Goal: Task Accomplishment & Management: Use online tool/utility

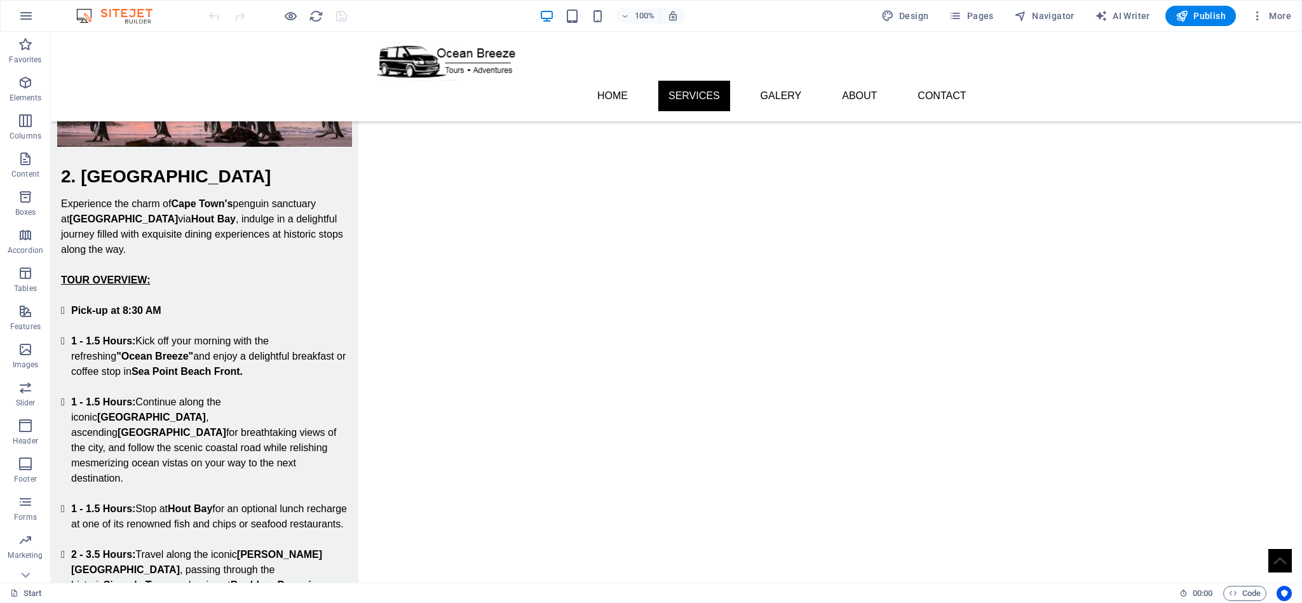
scroll to position [1343, 0]
drag, startPoint x: 1126, startPoint y: 32, endPoint x: 962, endPoint y: 460, distance: 458.7
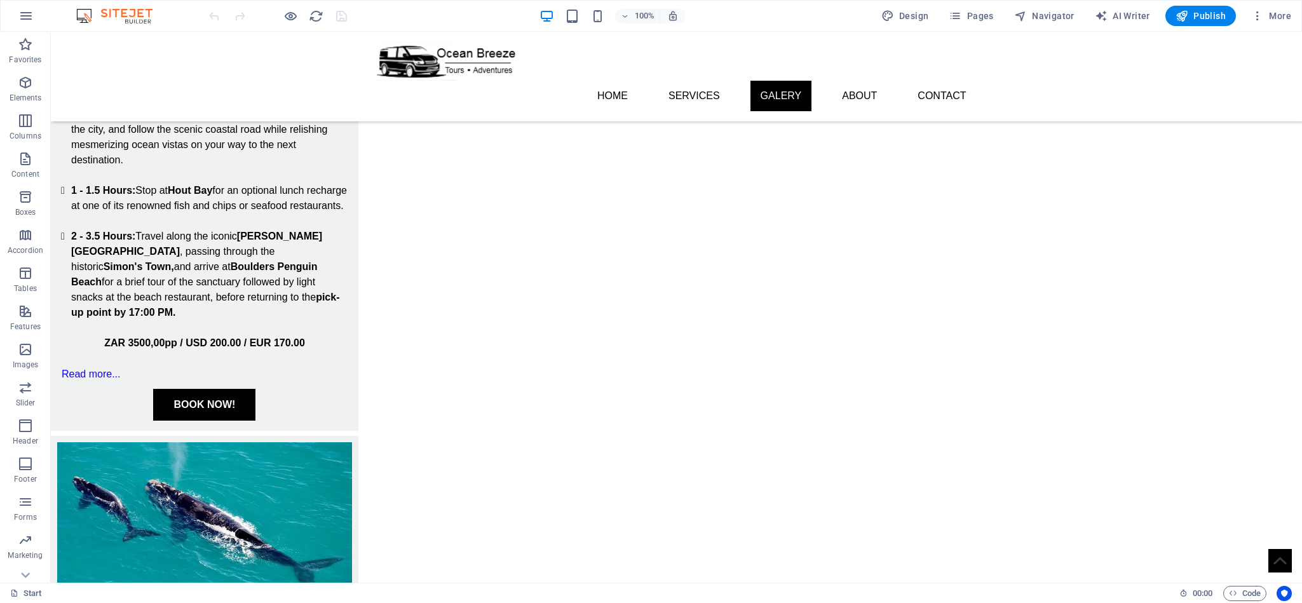
scroll to position [1666, 0]
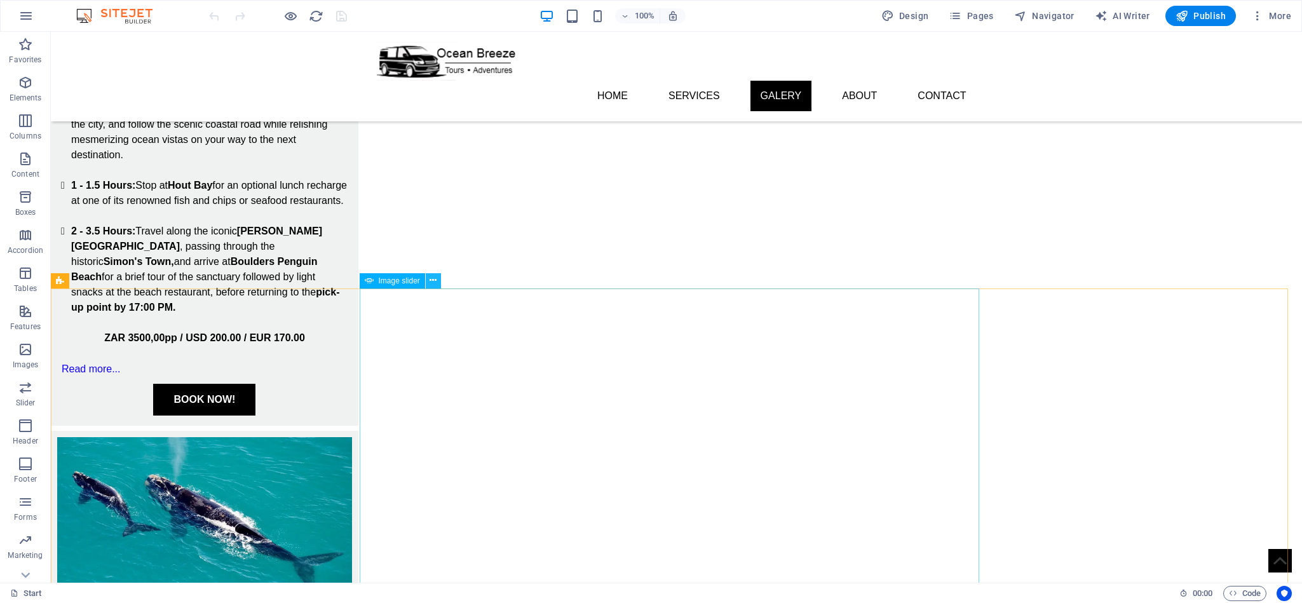
click at [433, 281] on icon at bounding box center [433, 280] width 7 height 13
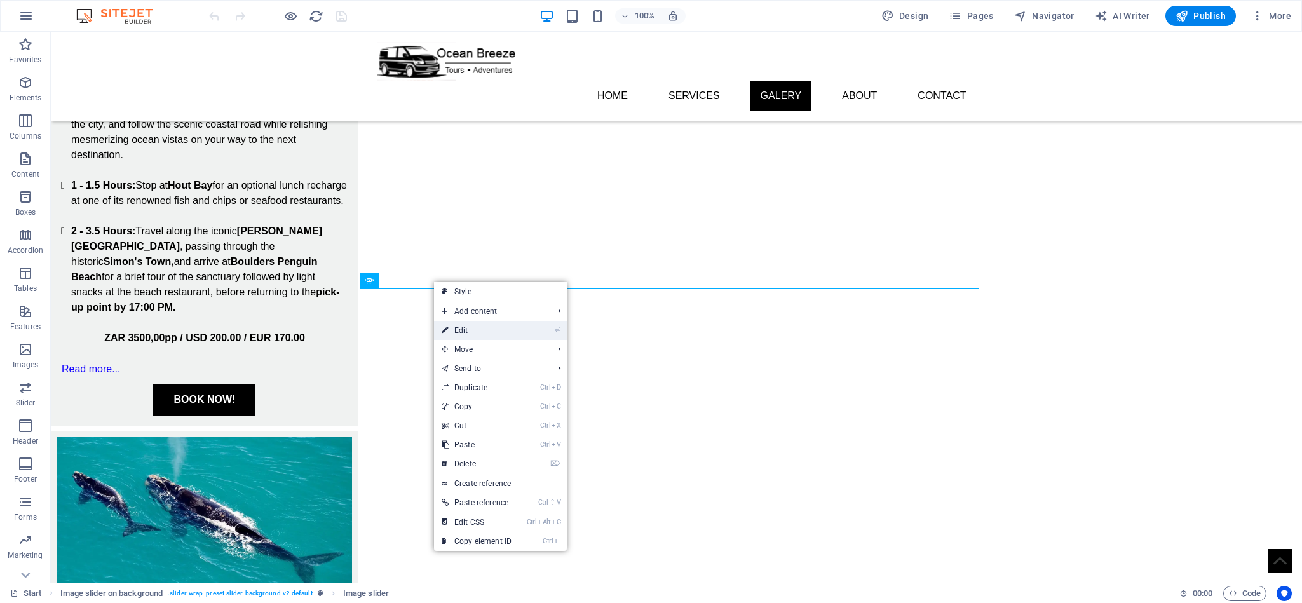
click at [490, 336] on link "⏎ Edit" at bounding box center [476, 330] width 85 height 19
select select "px"
select select "ms"
select select "s"
select select "progressive"
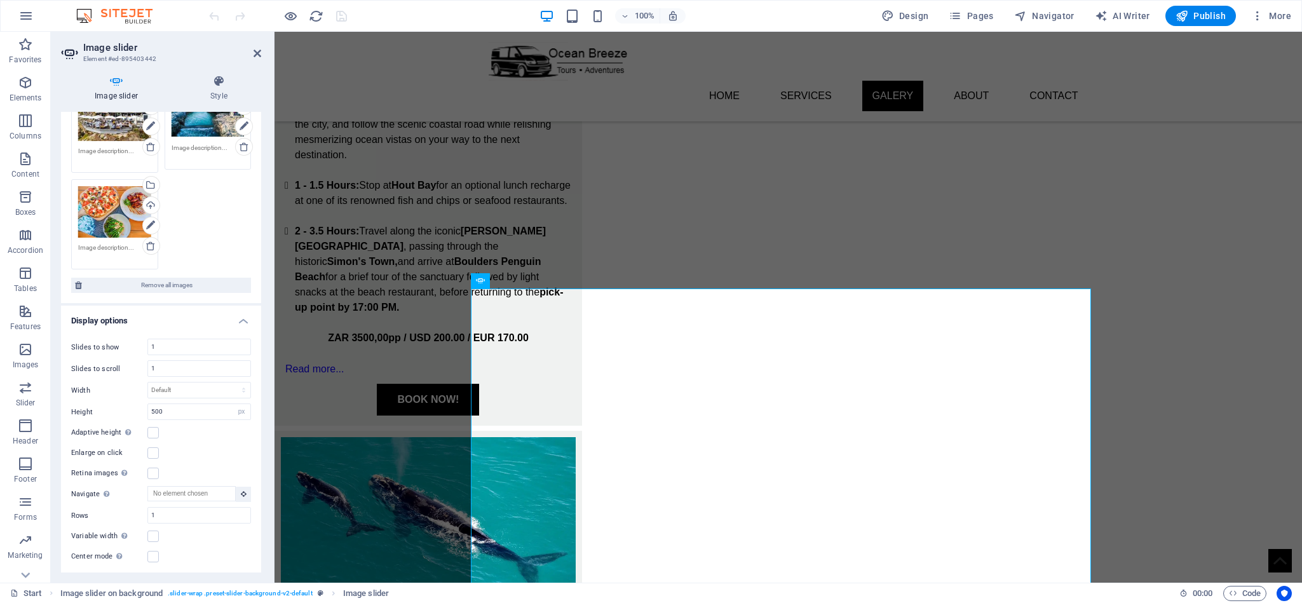
scroll to position [218, 0]
drag, startPoint x: 255, startPoint y: 355, endPoint x: 258, endPoint y: 336, distance: 19.9
click at [258, 336] on div "Slides to show 1 Slides to scroll 1 Width Default px % rem em vw vh Height 500 …" at bounding box center [161, 447] width 200 height 246
drag, startPoint x: 258, startPoint y: 336, endPoint x: 260, endPoint y: 305, distance: 30.6
click at [260, 305] on div "Image slider Drag files here, click to choose files or select files from Files …" at bounding box center [161, 342] width 200 height 461
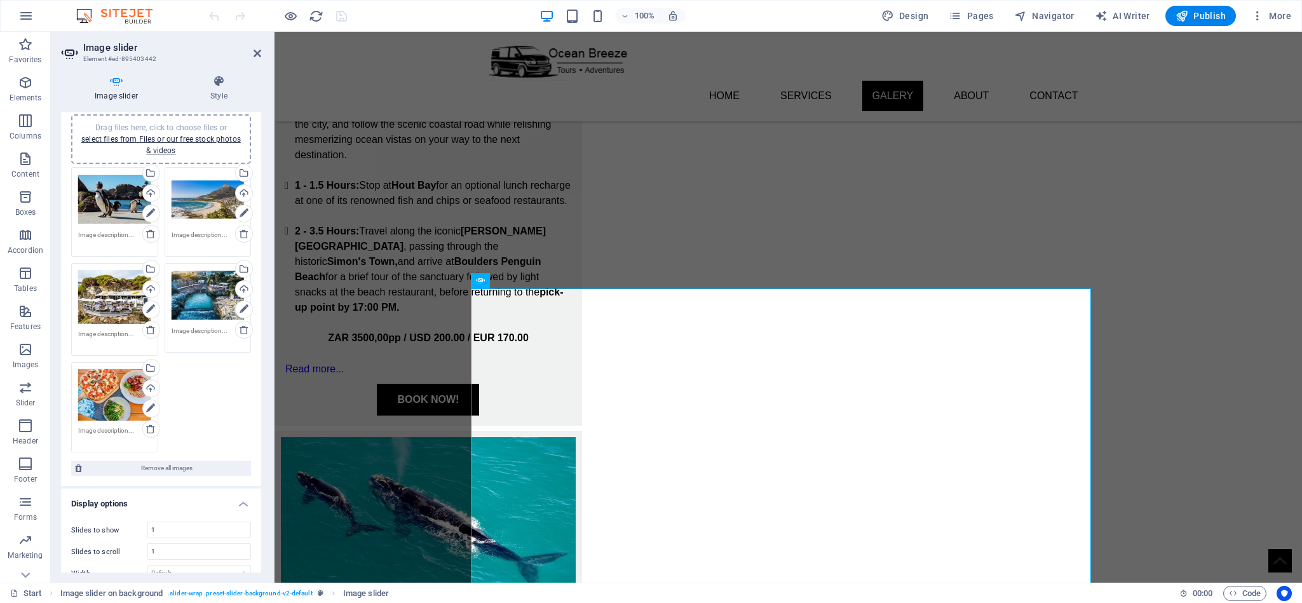
scroll to position [0, 0]
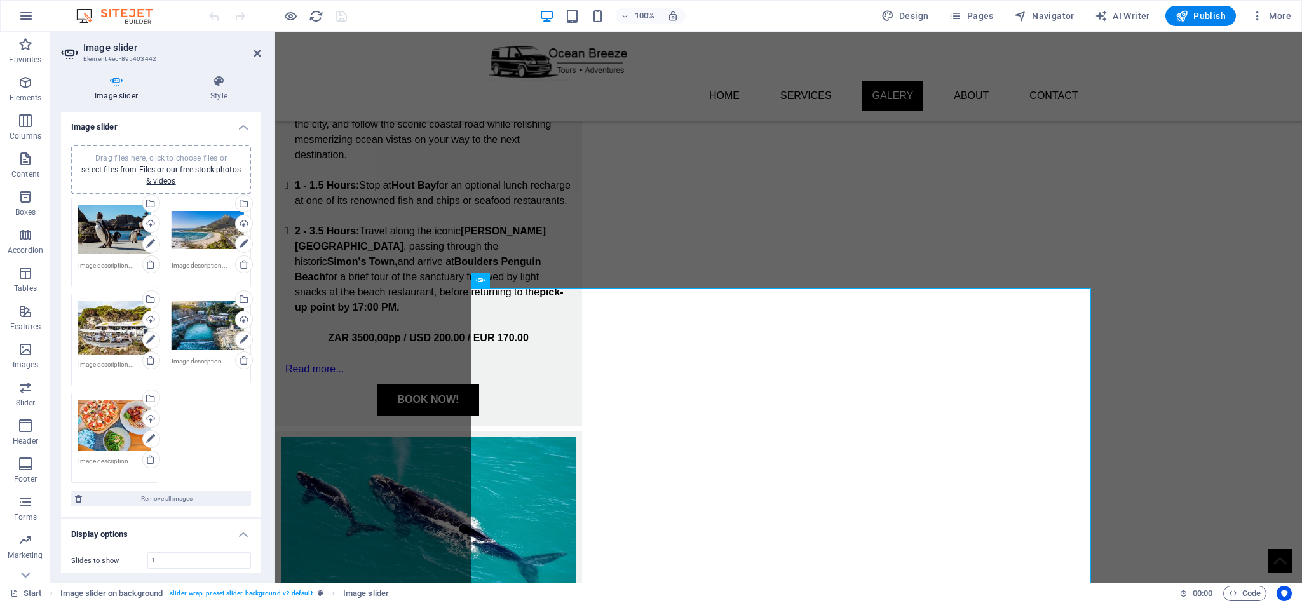
click at [121, 92] on h4 "Image slider" at bounding box center [119, 88] width 116 height 27
click at [216, 83] on icon at bounding box center [219, 81] width 85 height 13
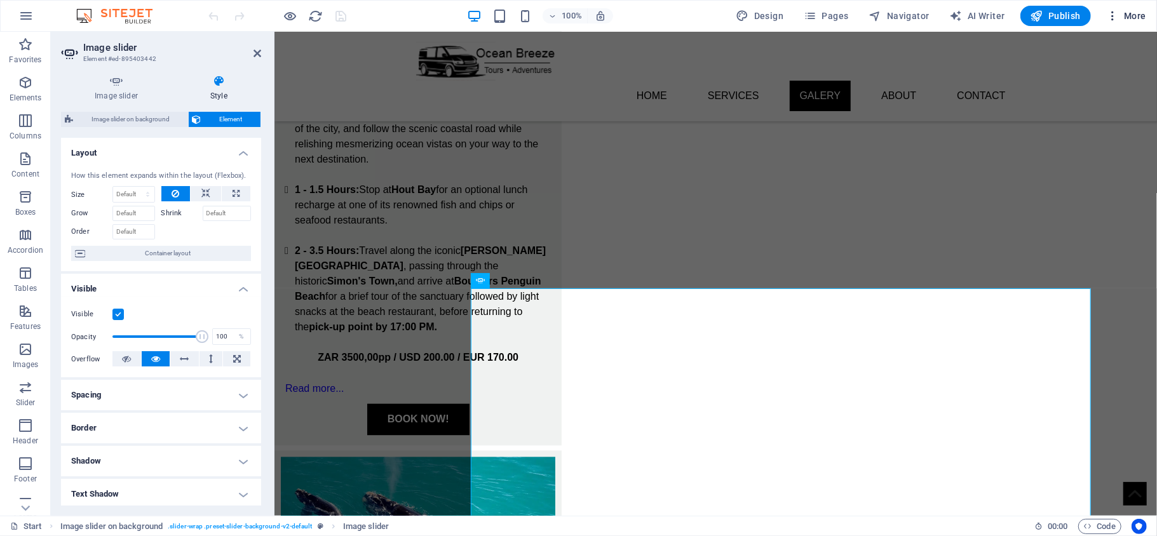
scroll to position [1666, 0]
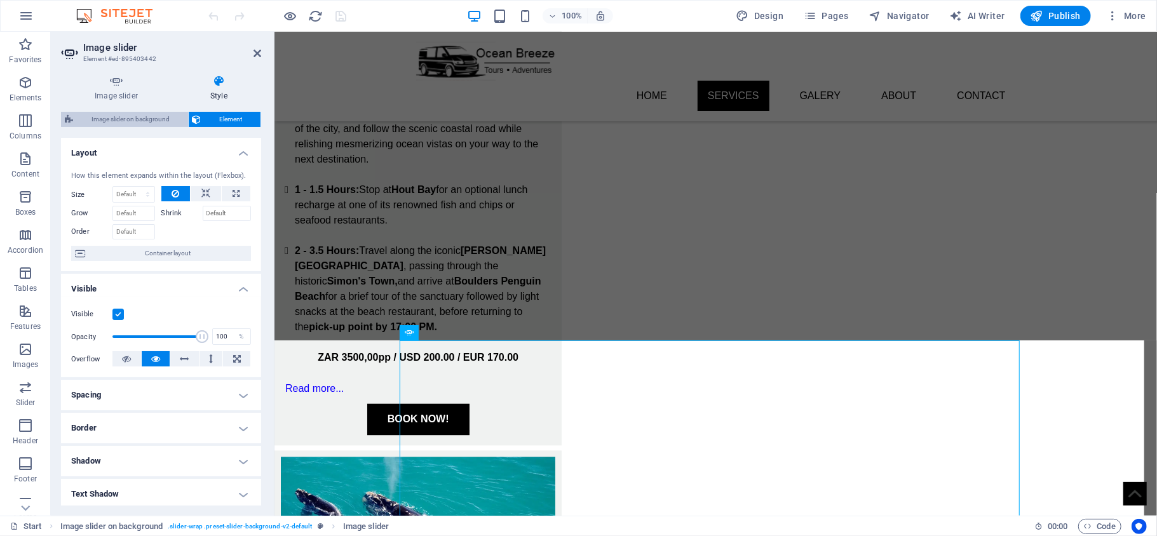
drag, startPoint x: 167, startPoint y: 125, endPoint x: 253, endPoint y: 403, distance: 291.5
click at [167, 125] on span "Image slider on background" at bounding box center [130, 119] width 107 height 15
select select "rem"
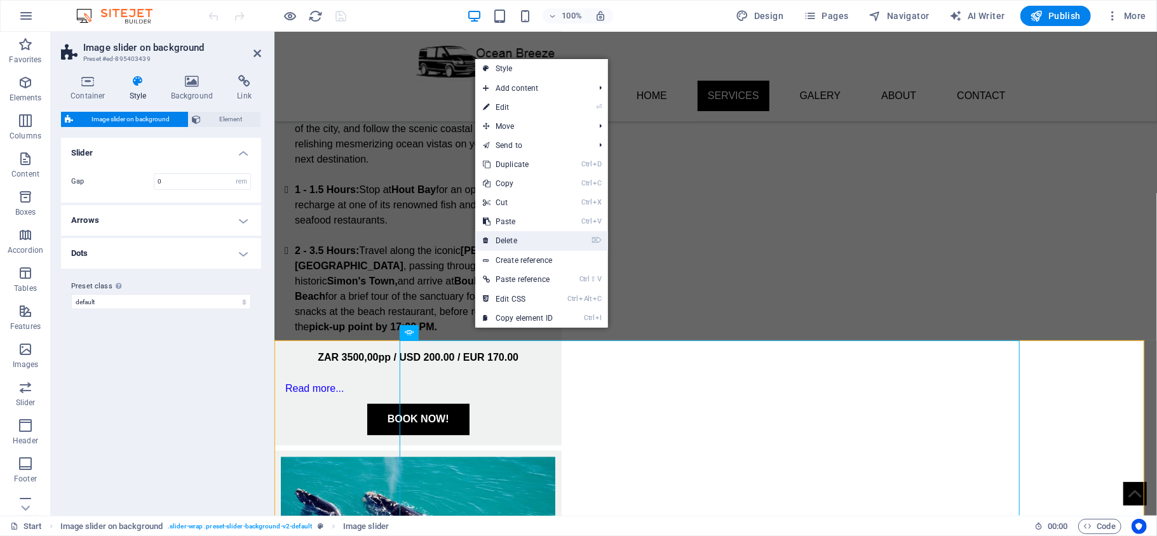
click at [535, 239] on link "⌦ Delete" at bounding box center [517, 240] width 85 height 19
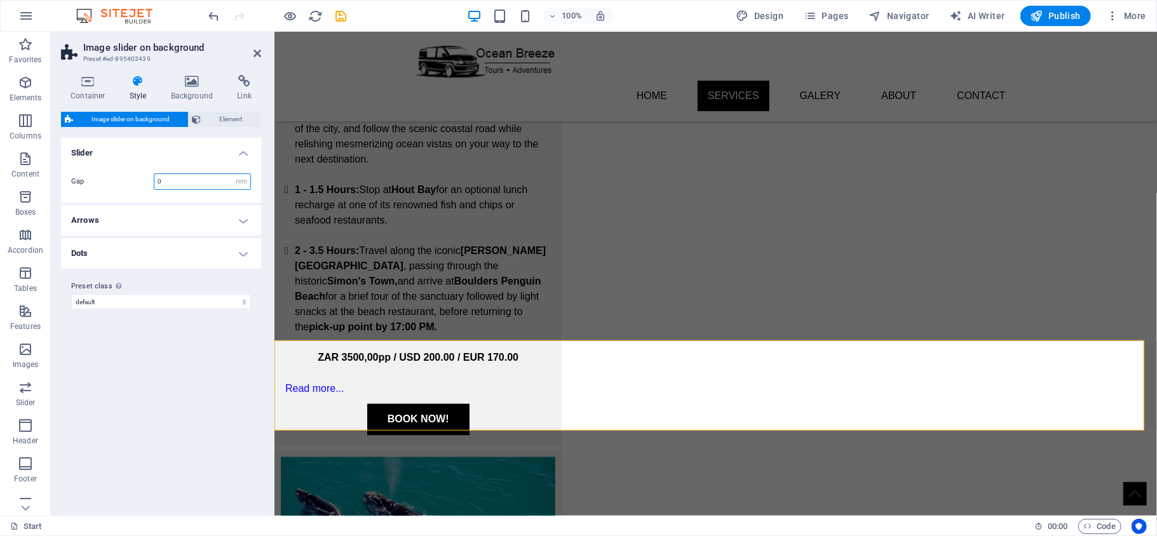
click at [186, 183] on input "0" at bounding box center [202, 181] width 96 height 15
click at [194, 90] on h4 "Background" at bounding box center [194, 88] width 67 height 27
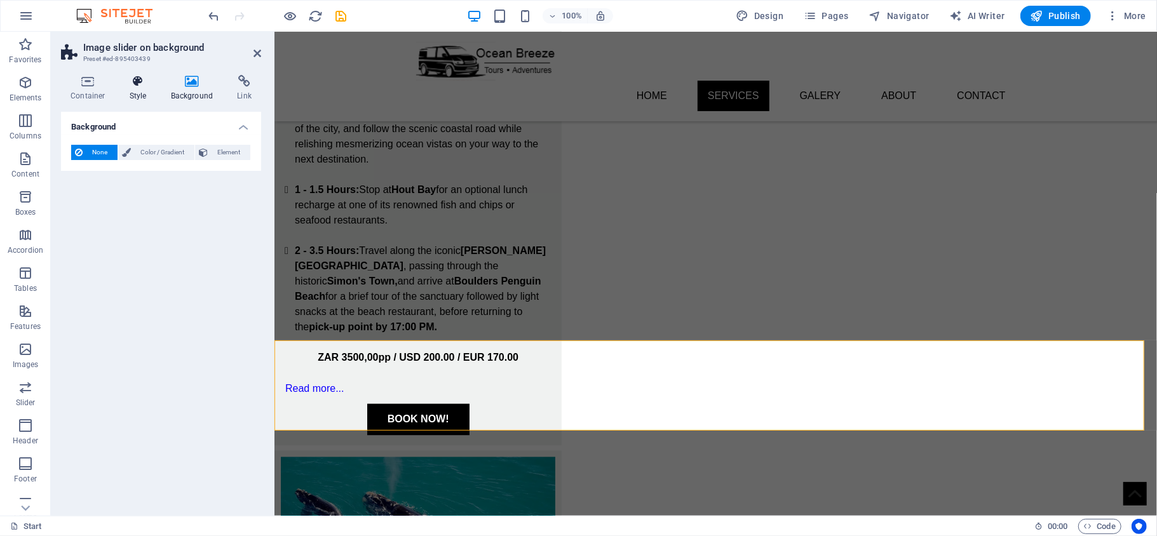
click at [140, 85] on icon at bounding box center [138, 81] width 36 height 13
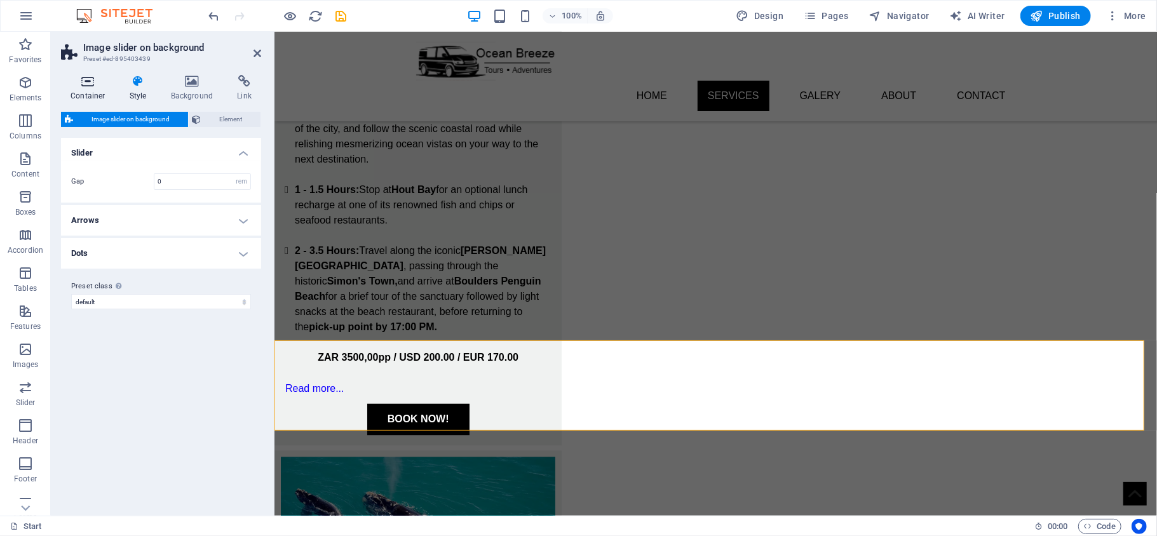
click at [80, 92] on h4 "Container" at bounding box center [90, 88] width 59 height 27
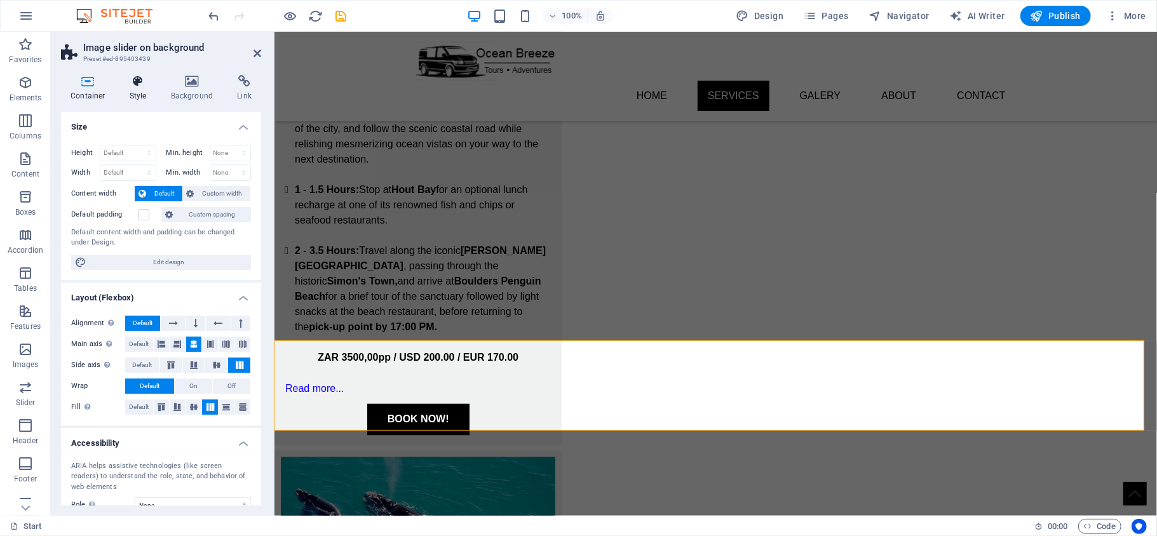
click at [136, 82] on icon at bounding box center [138, 81] width 36 height 13
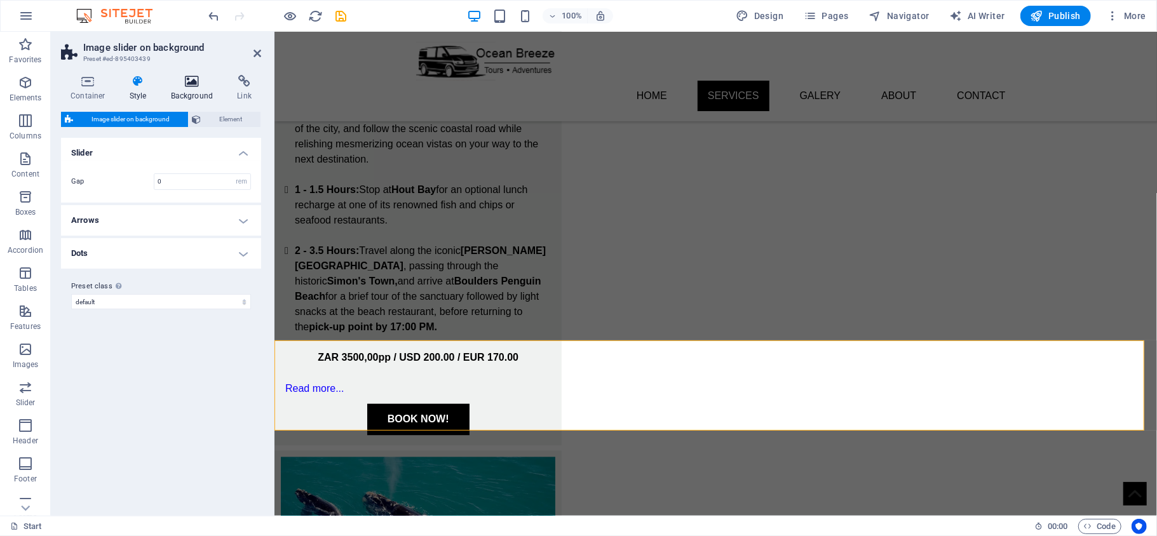
click at [179, 88] on h4 "Background" at bounding box center [194, 88] width 67 height 27
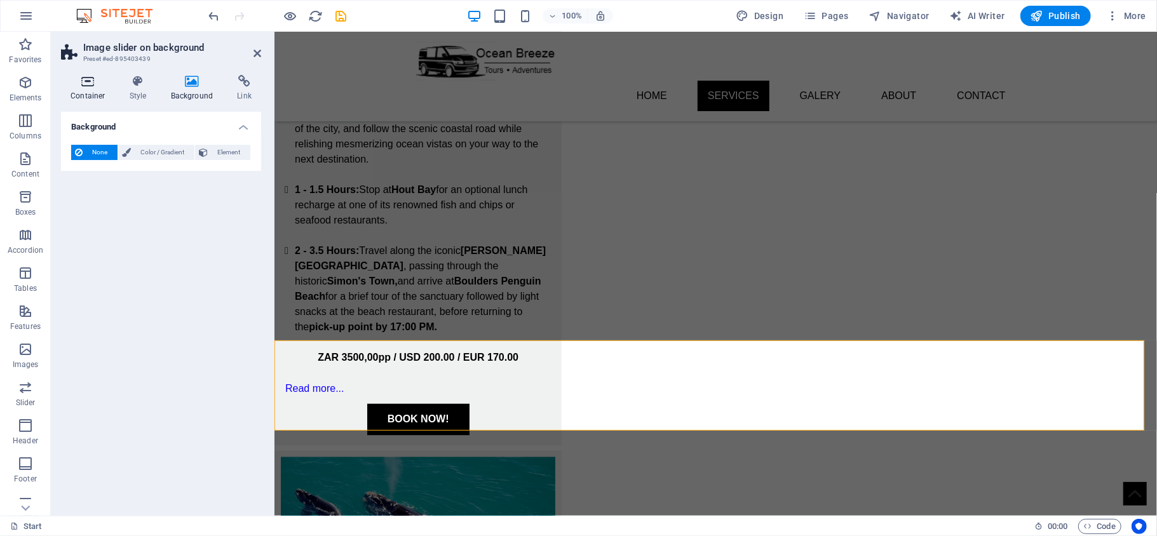
click at [93, 94] on h4 "Container" at bounding box center [90, 88] width 59 height 27
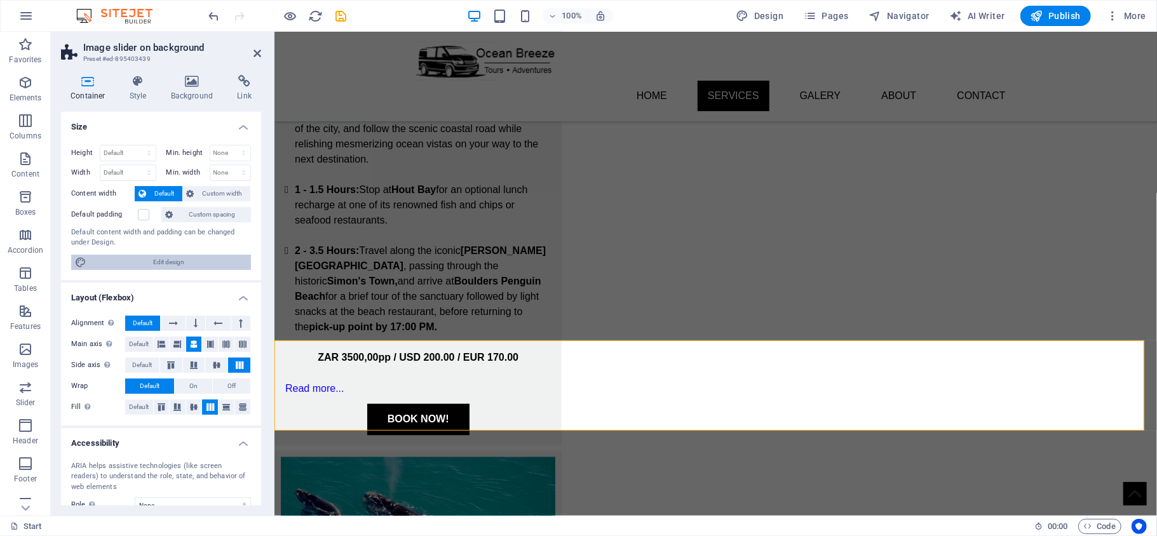
drag, startPoint x: 174, startPoint y: 258, endPoint x: 501, endPoint y: 272, distance: 328.3
click at [174, 258] on span "Edit design" at bounding box center [168, 262] width 157 height 15
select select "rem"
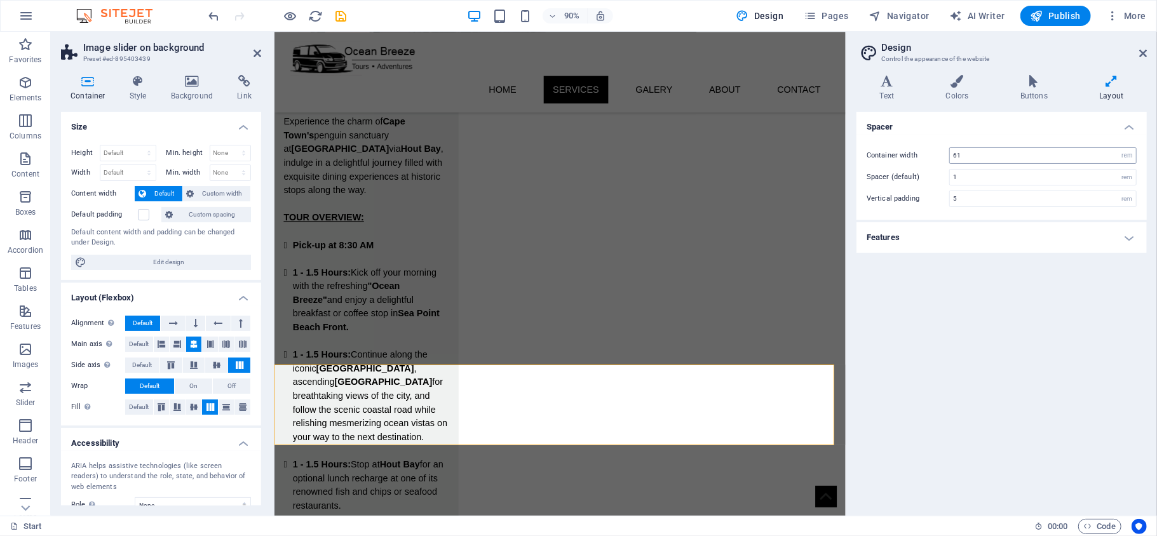
scroll to position [1793, 0]
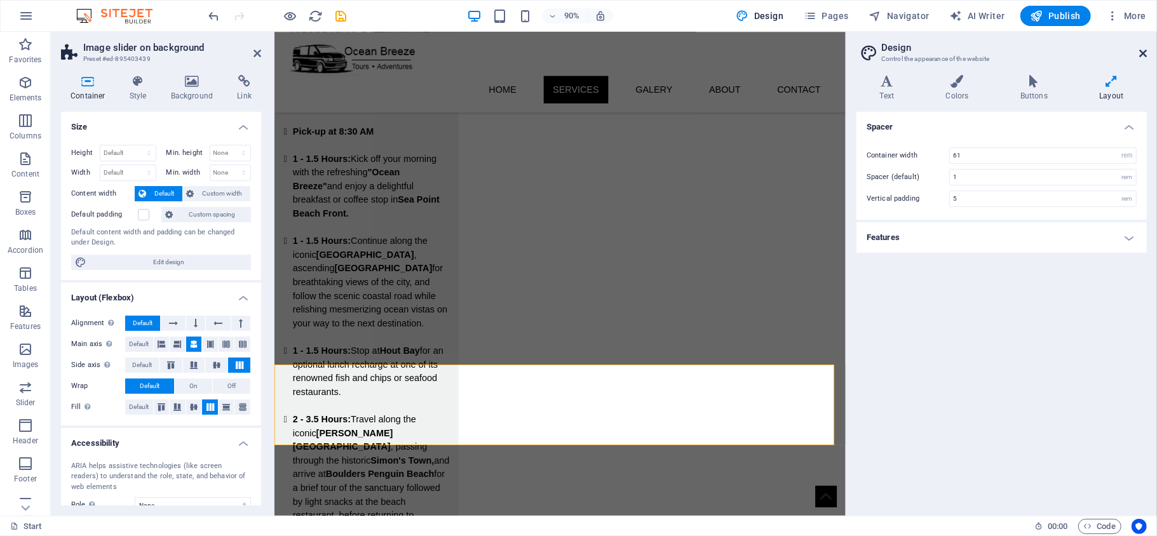
click at [1084, 52] on icon at bounding box center [1144, 53] width 8 height 10
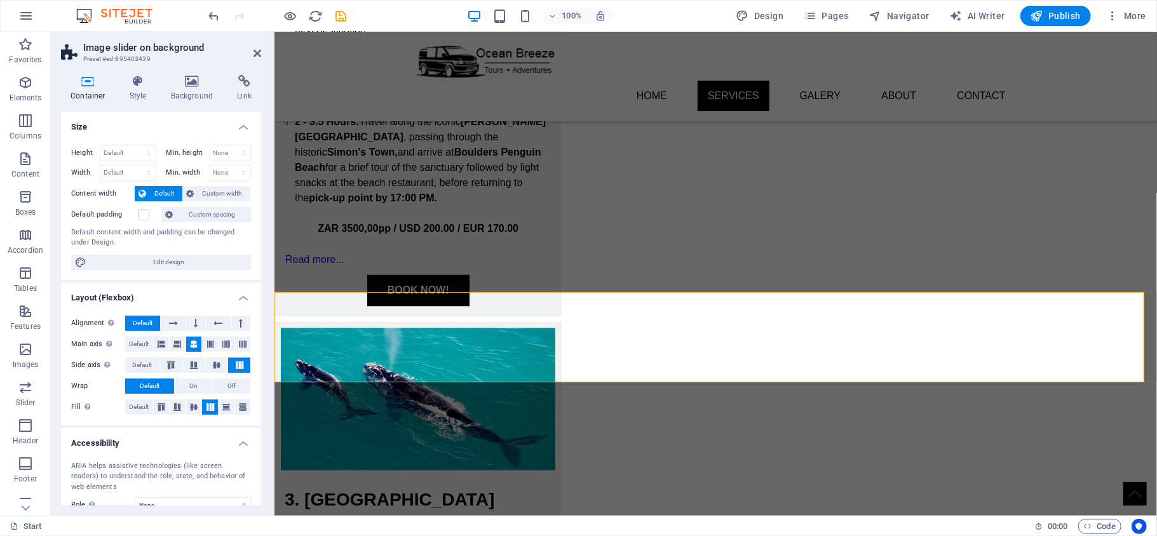
scroll to position [1700, 0]
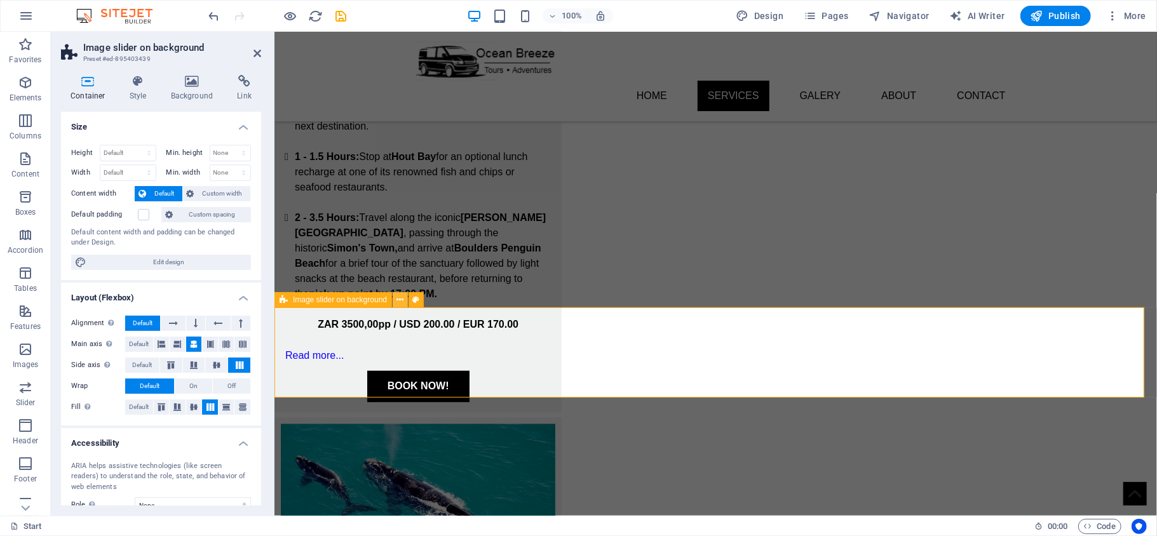
click at [402, 299] on icon at bounding box center [400, 300] width 7 height 13
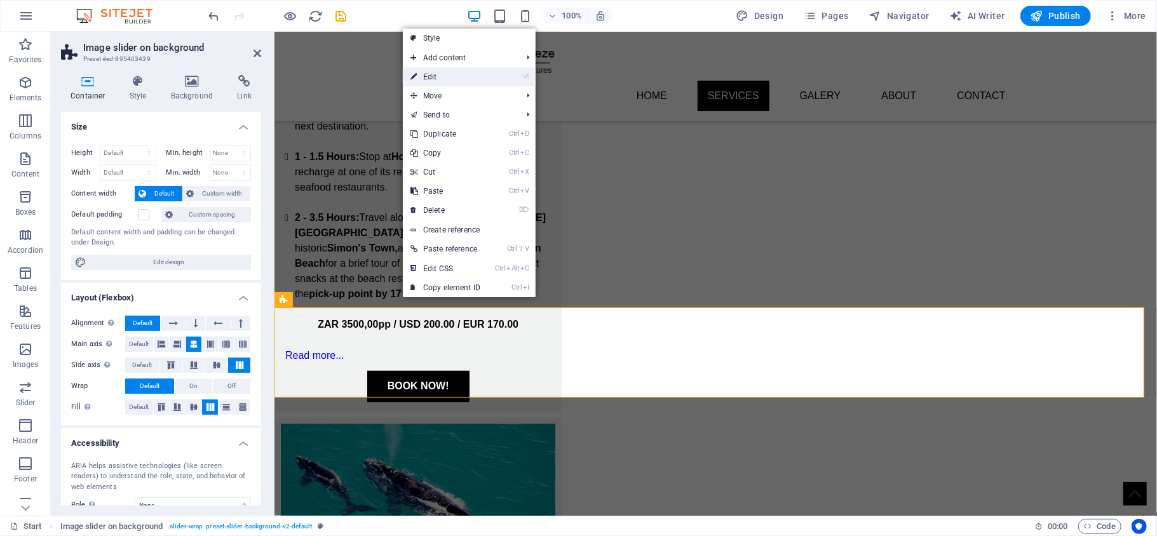
click at [496, 75] on li "⏎ Edit" at bounding box center [469, 76] width 133 height 19
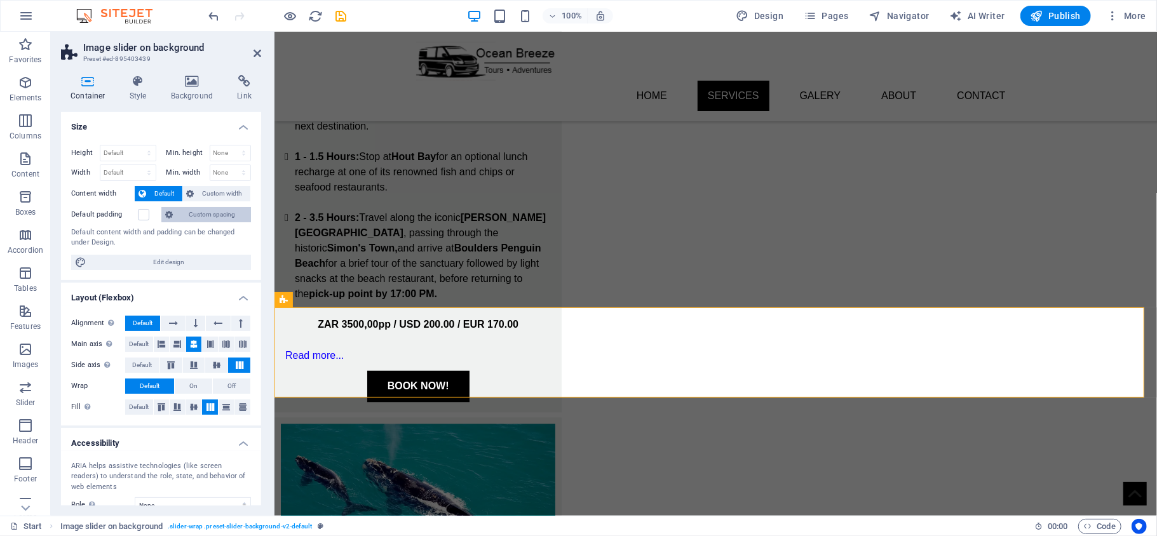
click at [205, 214] on span "Custom spacing" at bounding box center [212, 214] width 71 height 15
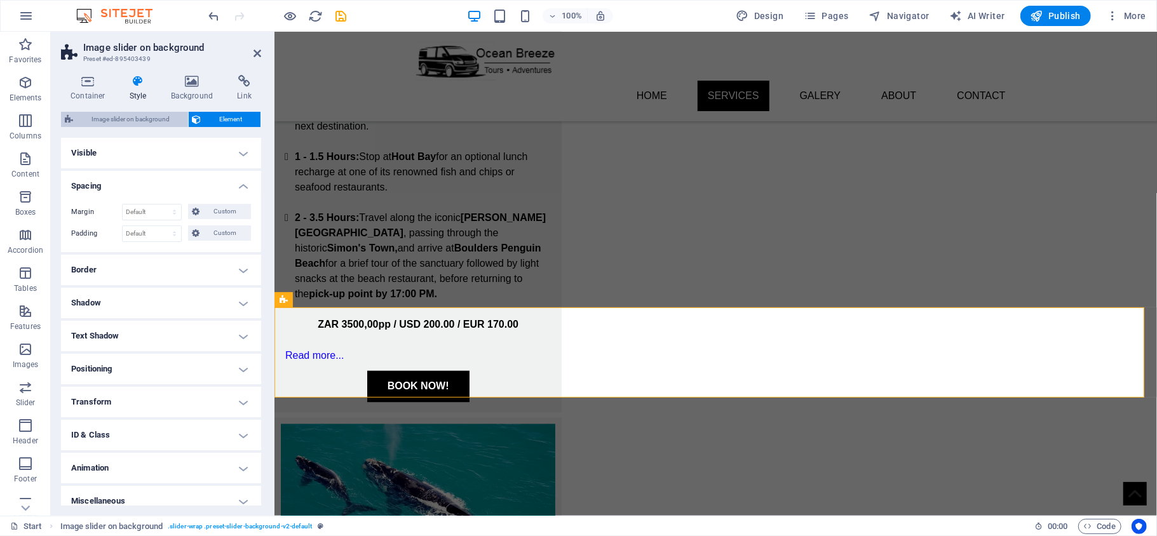
click at [145, 121] on span "Image slider on background" at bounding box center [130, 119] width 107 height 15
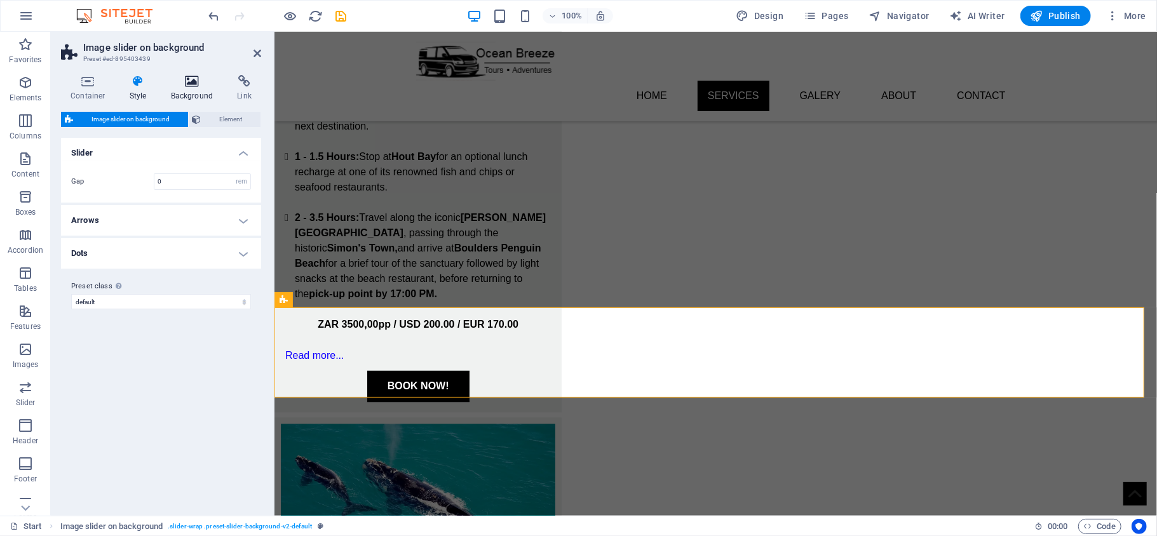
click at [177, 97] on h4 "Background" at bounding box center [194, 88] width 67 height 27
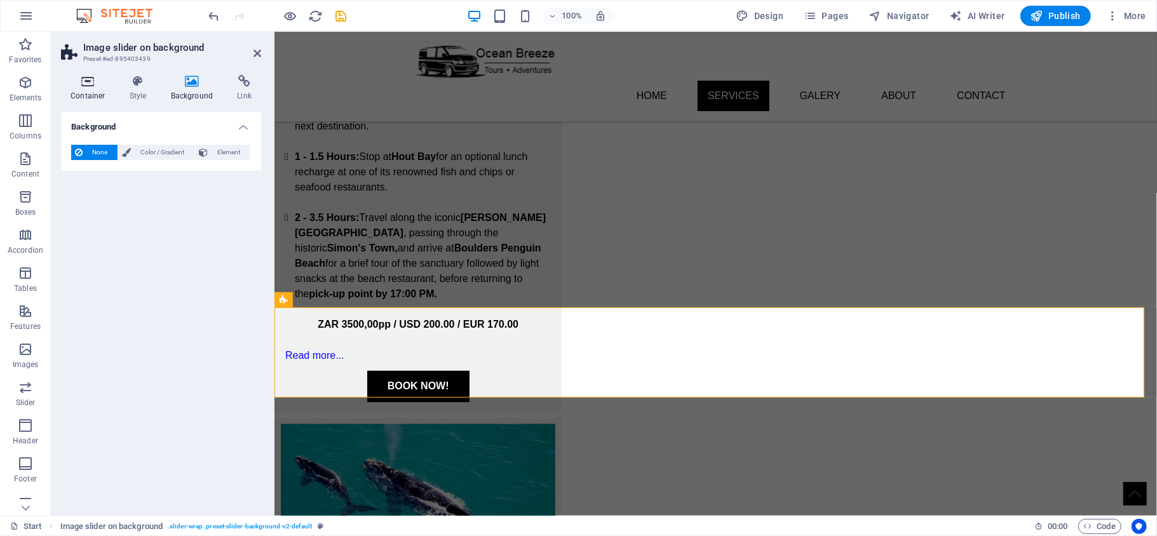
click at [99, 97] on h4 "Container" at bounding box center [90, 88] width 59 height 27
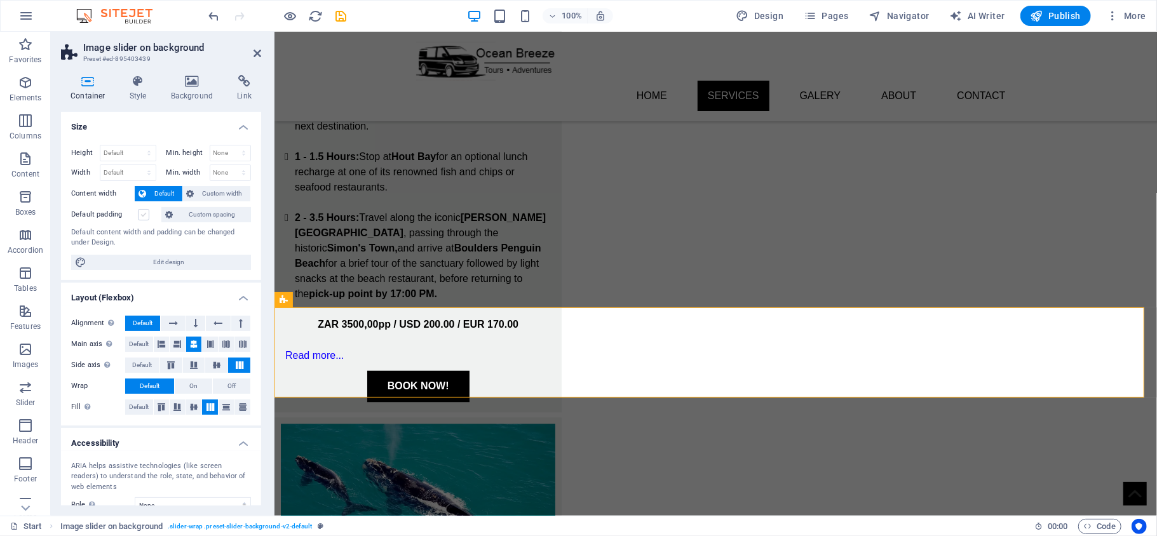
click at [143, 217] on label at bounding box center [143, 214] width 11 height 11
click at [0, 0] on input "Default padding" at bounding box center [0, 0] width 0 height 0
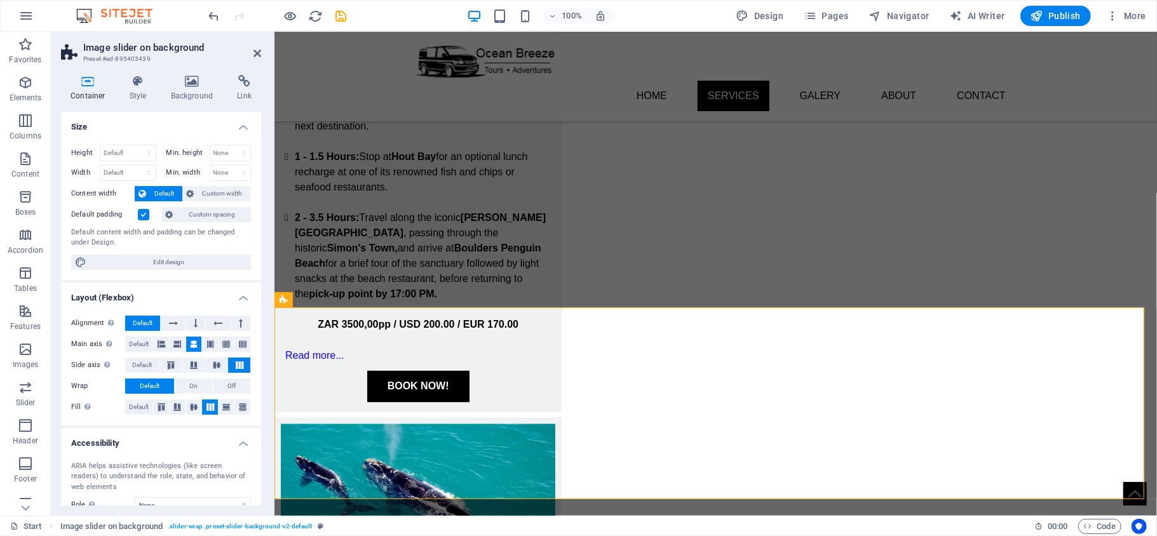
click at [141, 215] on label at bounding box center [143, 214] width 11 height 11
click at [0, 0] on input "Default padding" at bounding box center [0, 0] width 0 height 0
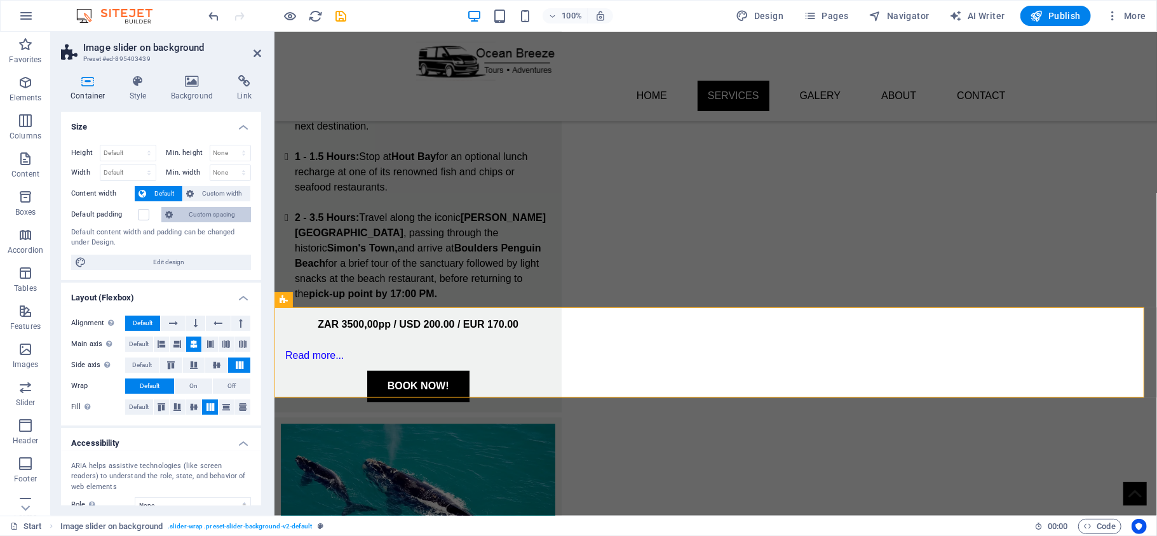
click at [212, 220] on span "Custom spacing" at bounding box center [212, 214] width 71 height 15
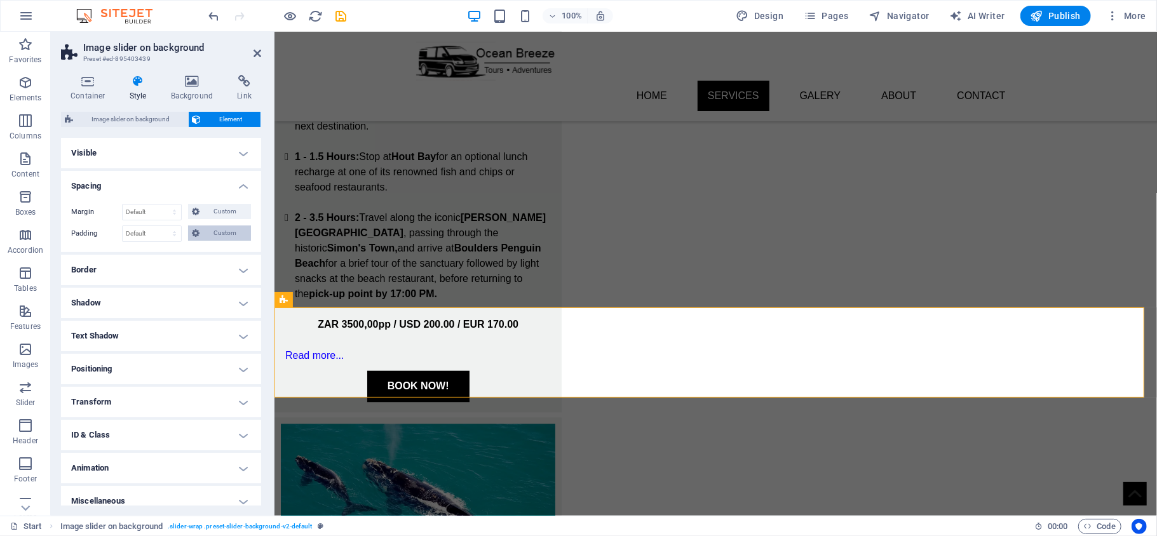
click at [206, 234] on span "Custom" at bounding box center [225, 233] width 44 height 15
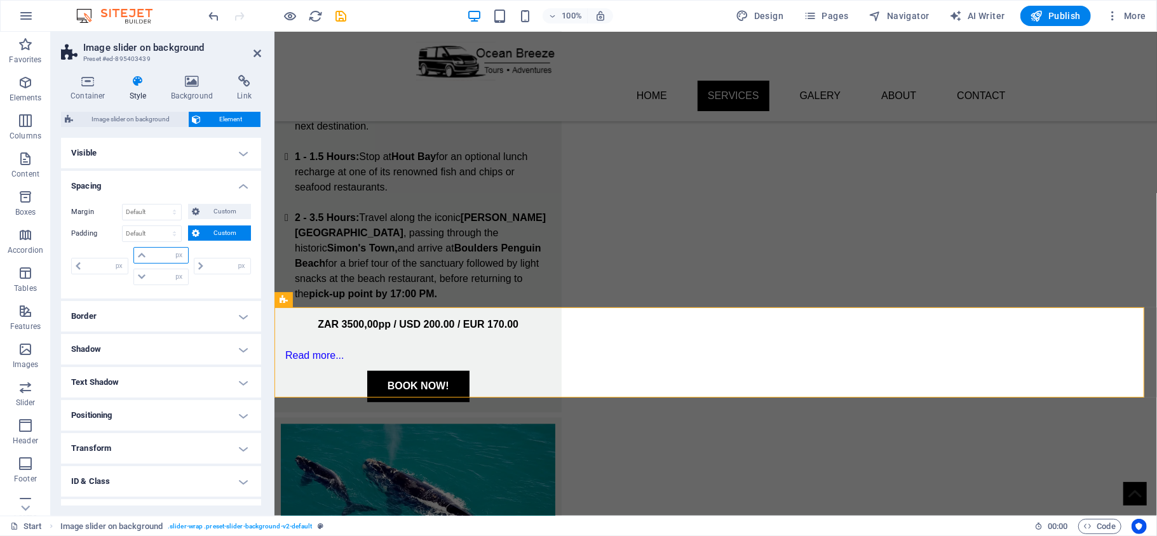
click at [161, 257] on input "number" at bounding box center [168, 255] width 38 height 15
type input "20"
type input "0"
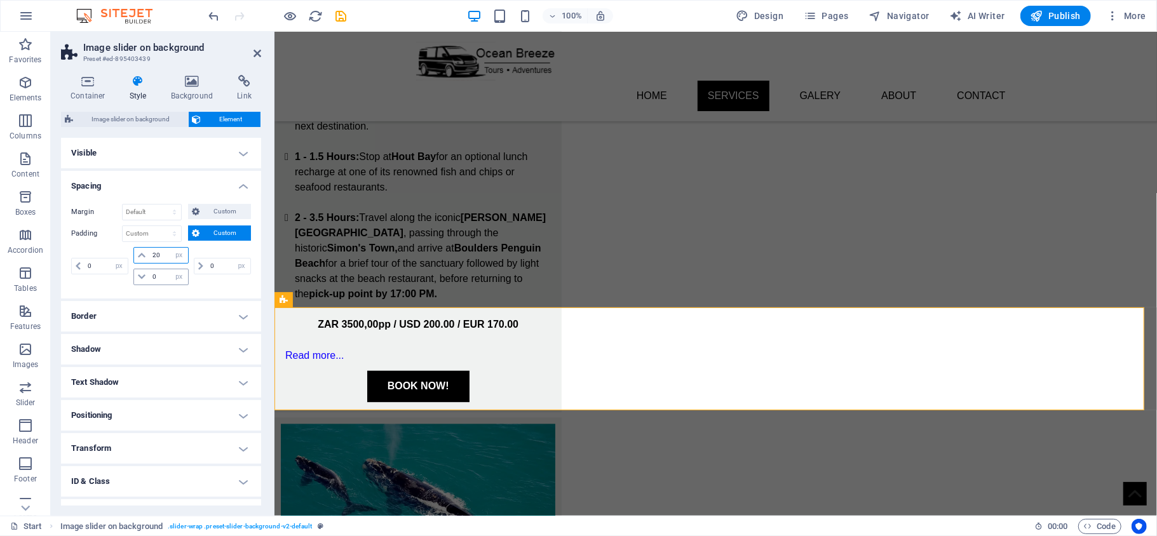
type input "20"
click at [159, 275] on input "0" at bounding box center [168, 276] width 38 height 15
type input "0"
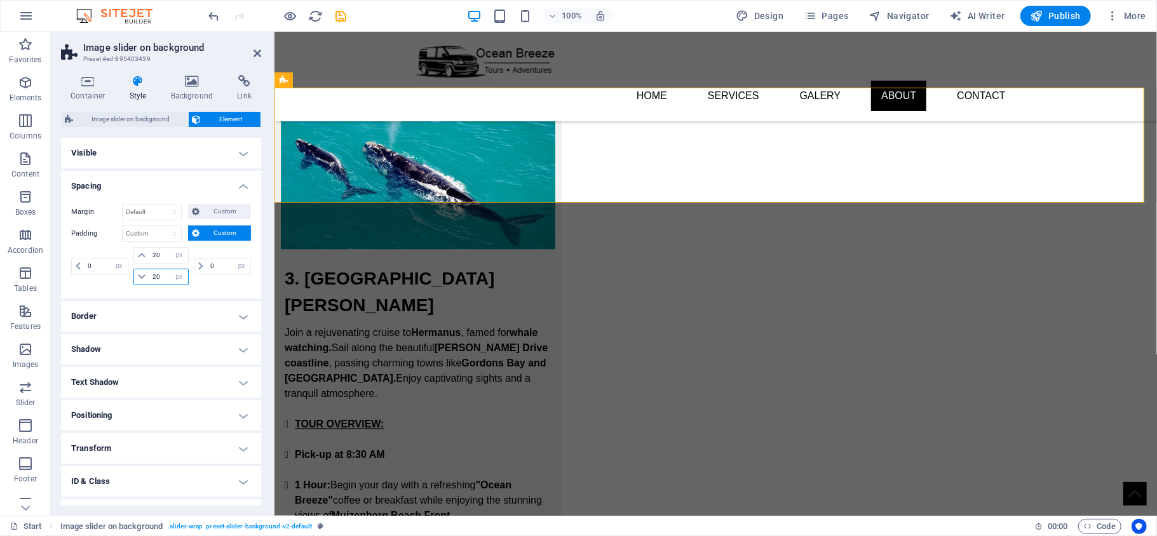
scroll to position [1905, 0]
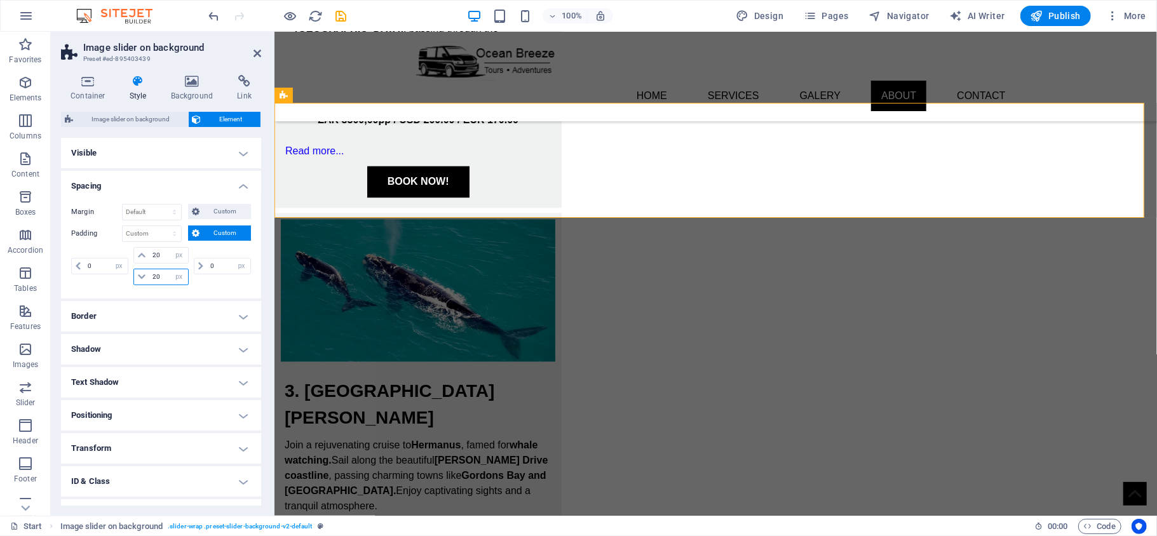
click at [159, 272] on input "20" at bounding box center [168, 276] width 38 height 15
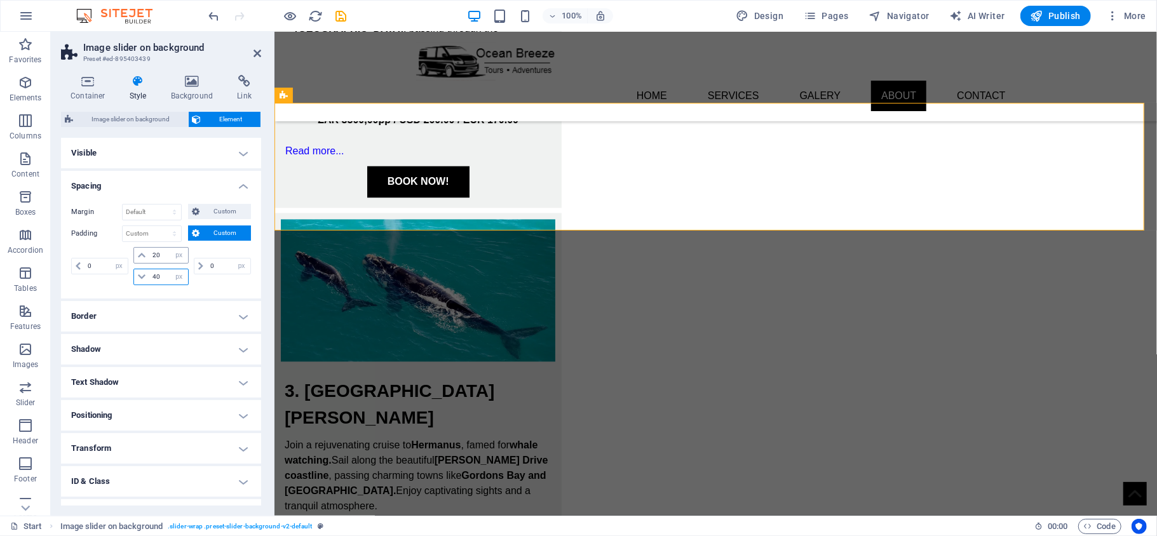
type input "40"
click at [159, 255] on input "20" at bounding box center [168, 255] width 38 height 15
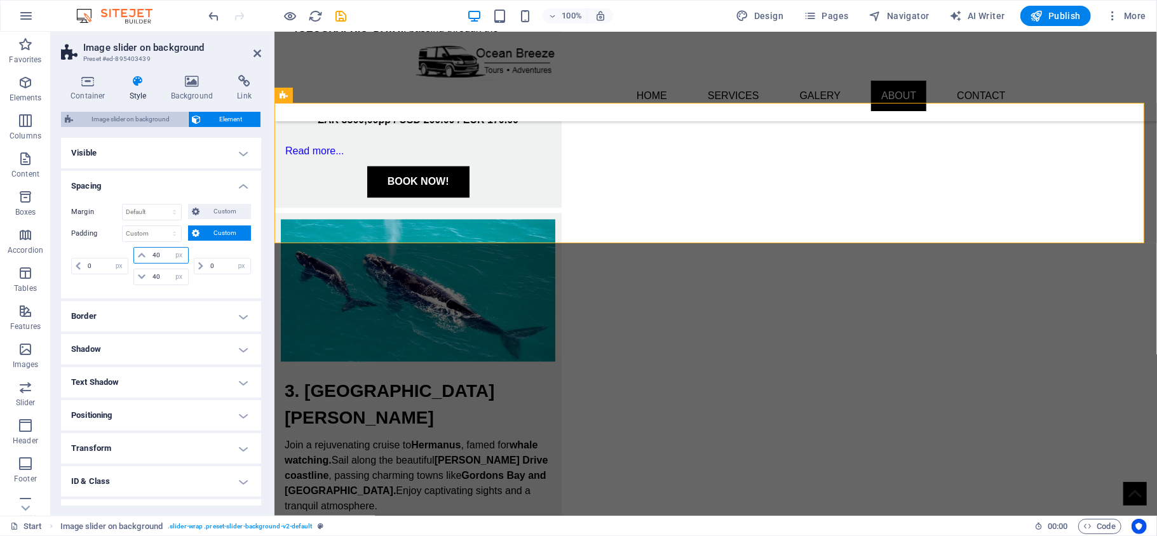
type input "40"
click at [155, 121] on span "Image slider on background" at bounding box center [130, 119] width 107 height 15
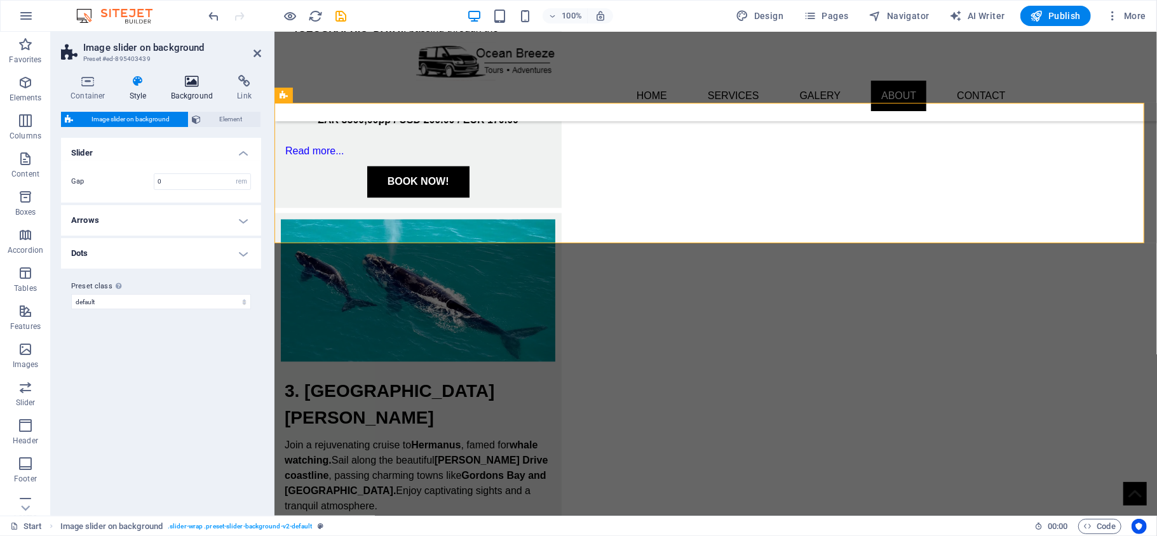
click at [204, 95] on h4 "Background" at bounding box center [194, 88] width 67 height 27
